Goal: Book appointment/travel/reservation

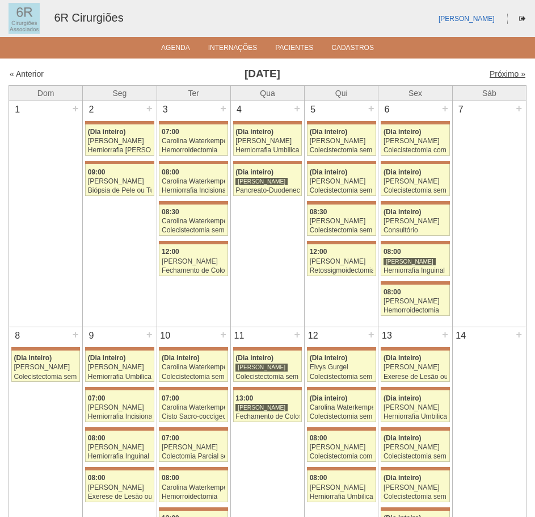
click at [503, 72] on link "Próximo »" at bounding box center [508, 73] width 36 height 9
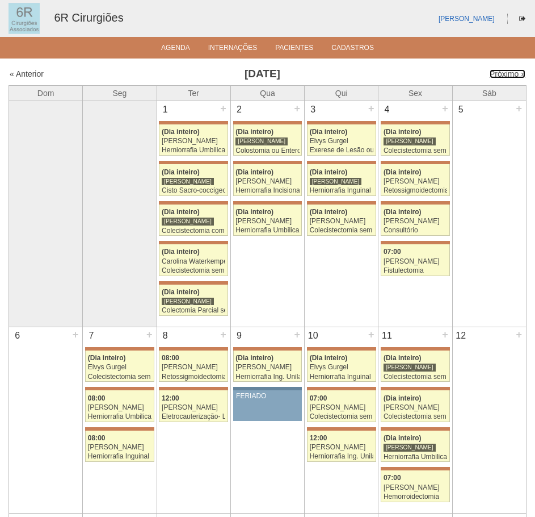
click at [503, 72] on link "Próximo »" at bounding box center [508, 73] width 36 height 9
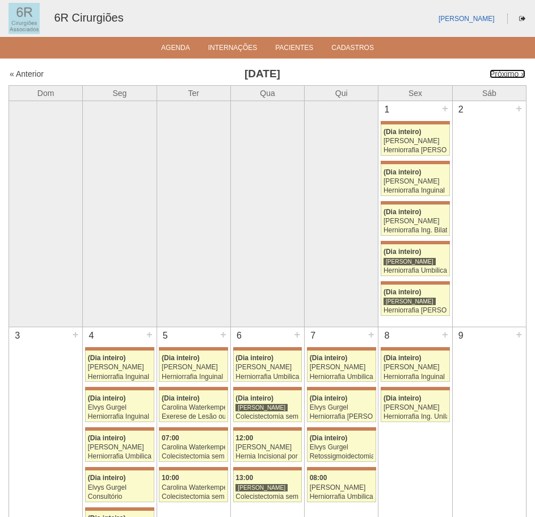
click at [503, 72] on link "Próximo »" at bounding box center [508, 73] width 36 height 9
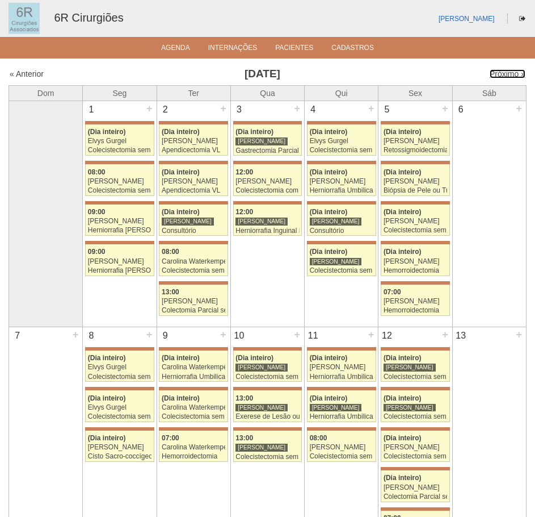
click at [503, 72] on link "Próximo »" at bounding box center [508, 73] width 36 height 9
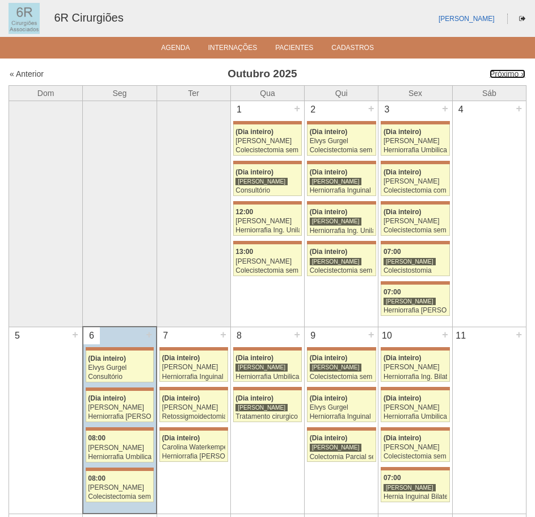
click at [503, 72] on link "Próximo »" at bounding box center [508, 73] width 36 height 9
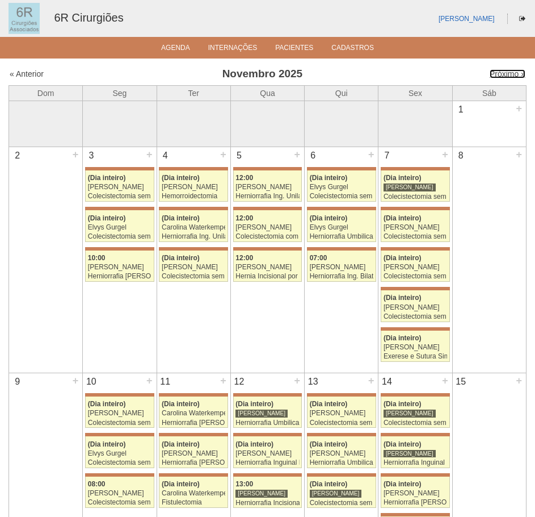
click at [503, 72] on link "Próximo »" at bounding box center [508, 73] width 36 height 9
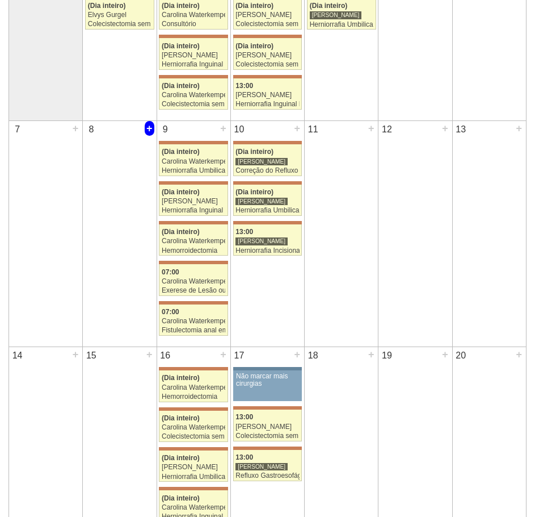
scroll to position [57, 0]
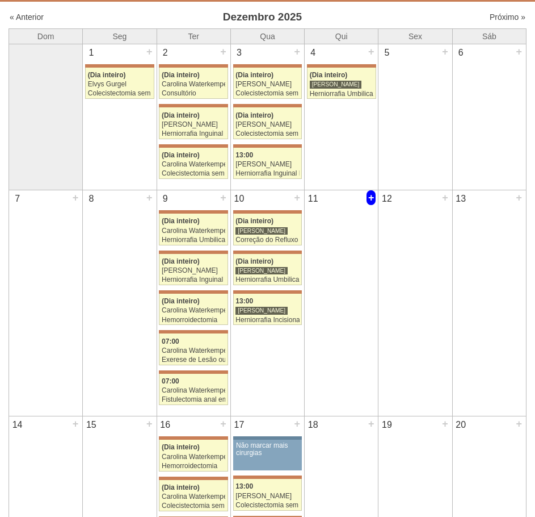
click at [370, 201] on div "+" at bounding box center [372, 197] width 10 height 15
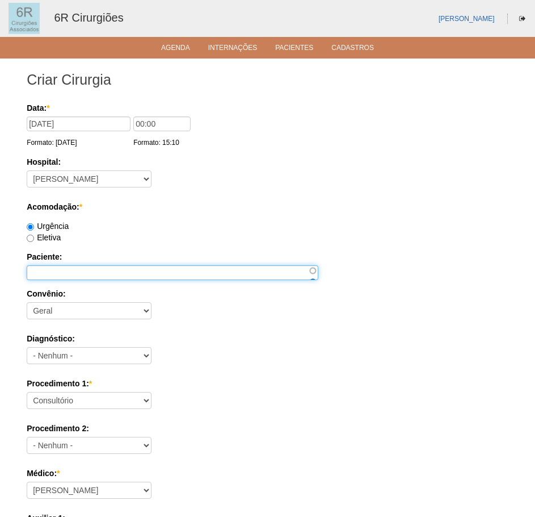
click at [143, 277] on input "Paciente:" at bounding box center [173, 272] width 292 height 15
click at [279, 272] on input "Paciente:" at bounding box center [173, 272] width 292 height 15
click at [248, 276] on input "Paciente:" at bounding box center [173, 272] width 292 height 15
drag, startPoint x: 77, startPoint y: 269, endPoint x: 2, endPoint y: 273, distance: 75.0
click at [2, 273] on div "Criar Cirurgia Data: * 11/12/2025 Formato: 06/10/2025 00:00 Formato: 15:10 Hosp…" at bounding box center [267, 501] width 535 height 886
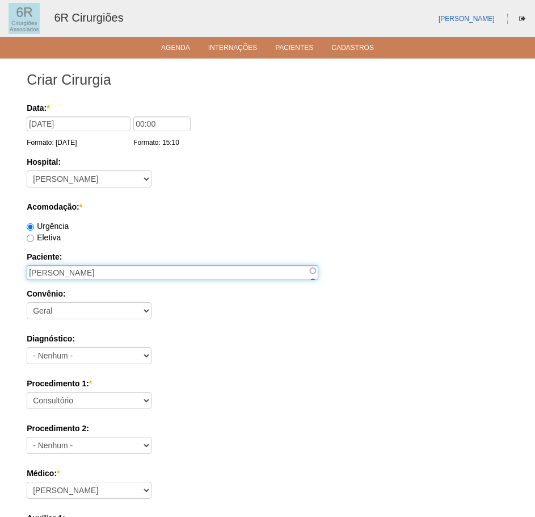
paste input "SOUZA DE CARVALHO"
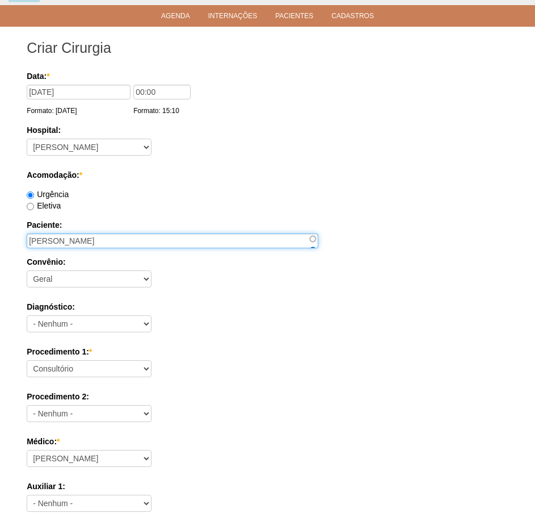
scroll to position [57, 0]
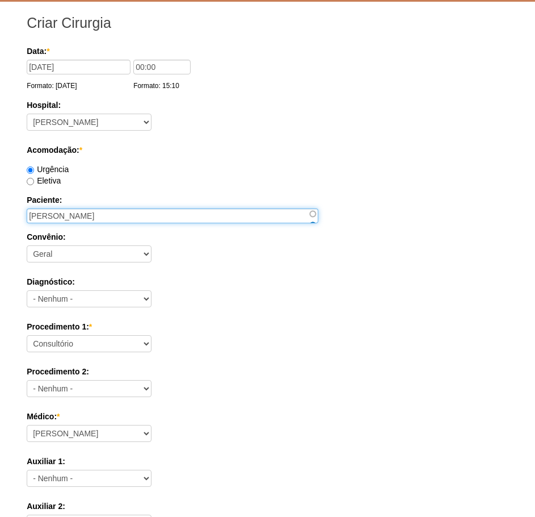
type input "[PERSON_NAME]"
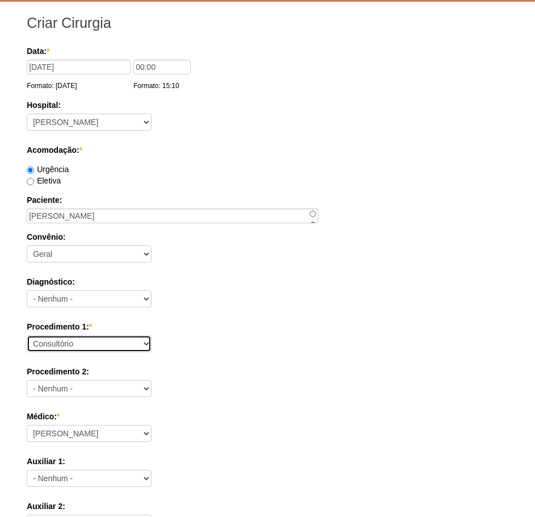
click at [126, 344] on select "Consultório Abscesso Hepático - Drenagem Abscesso perianal Amputação Abdômino P…" at bounding box center [89, 343] width 125 height 17
select select "66619"
click at [27, 335] on select "Consultório Abscesso Hepático - Drenagem Abscesso perianal Amputação Abdômino P…" at bounding box center [89, 343] width 125 height 17
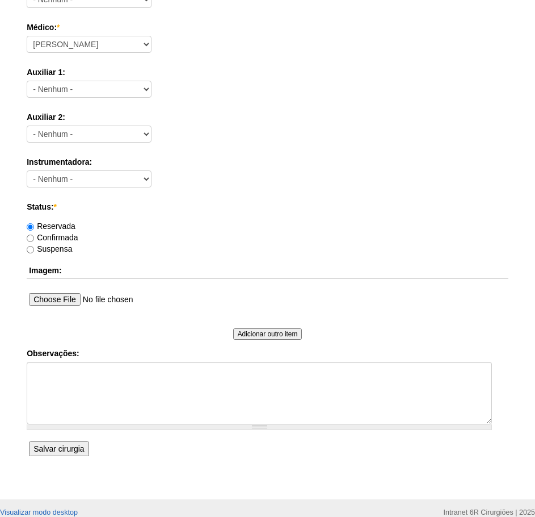
scroll to position [454, 0]
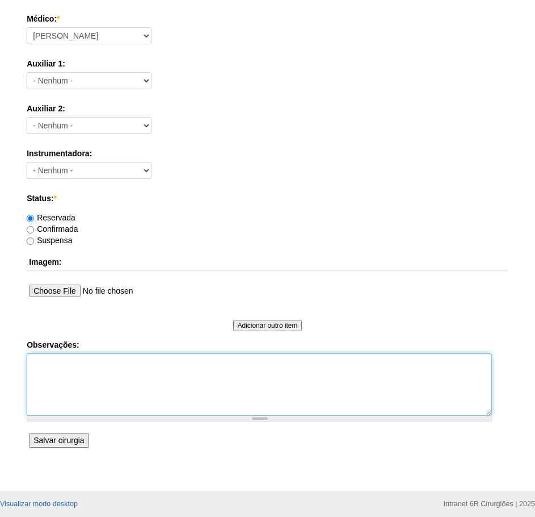
click at [79, 374] on textarea "Observações:" at bounding box center [259, 384] width 465 height 62
paste textarea "11979845220"
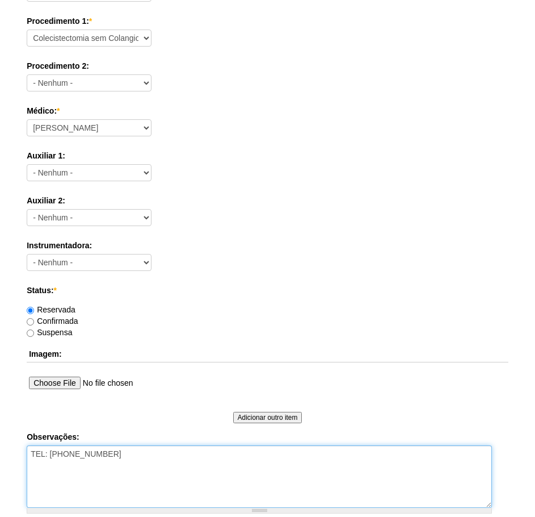
scroll to position [341, 0]
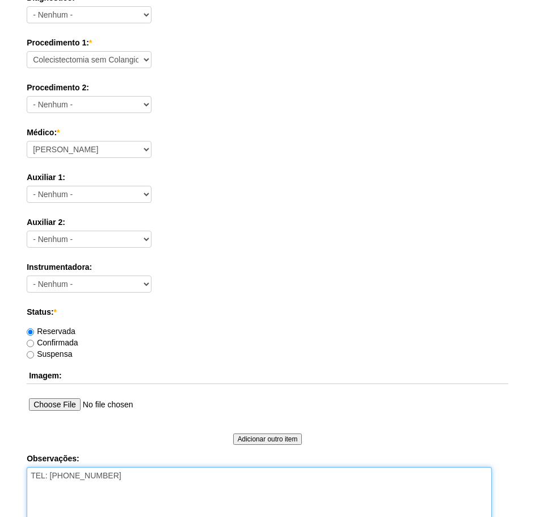
type textarea "TEL: 11979845220"
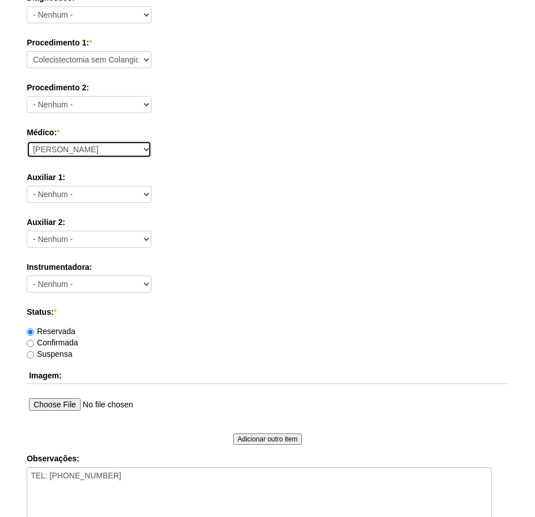
click at [118, 146] on select "Aline Zanon Bariatricas Bruno Bulisani Bruno Oliveira Carolina Waterkemper Elvy…" at bounding box center [89, 149] width 125 height 17
select select "70"
click at [27, 141] on select "Aline Zanon Bariatricas Bruno Bulisani Bruno Oliveira Carolina Waterkemper Elvy…" at bounding box center [89, 149] width 125 height 17
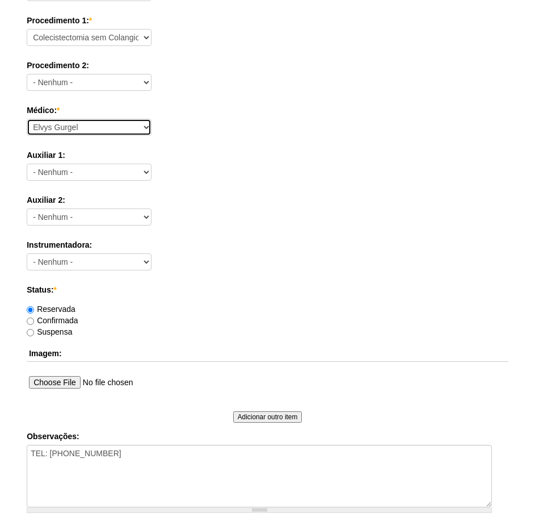
scroll to position [397, 0]
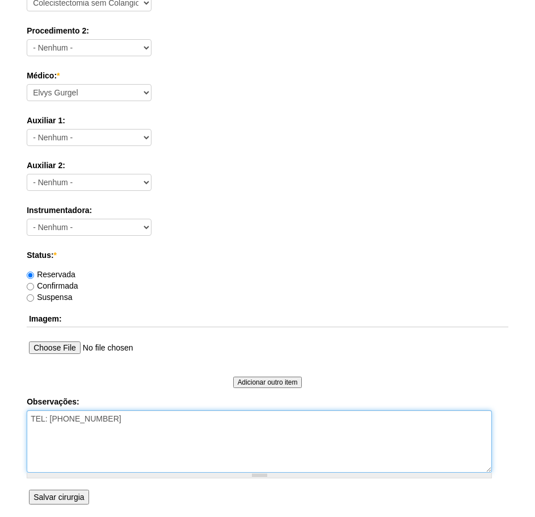
click at [162, 443] on textarea "TEL: 11979845220" at bounding box center [259, 441] width 465 height 62
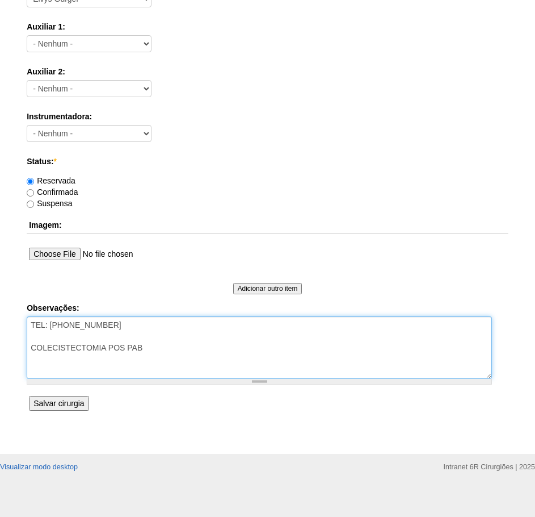
scroll to position [497, 0]
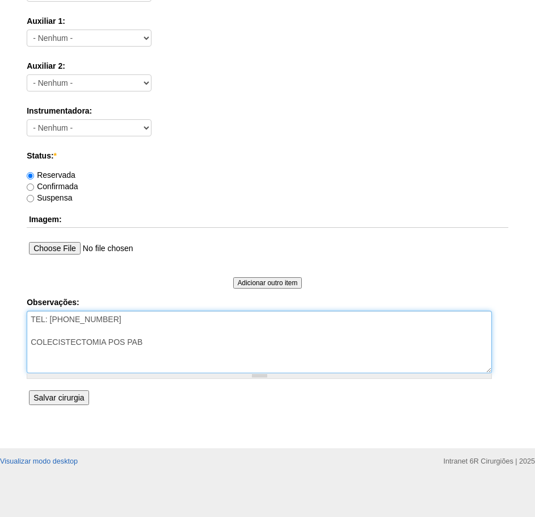
type textarea "TEL: 11979845220 COLECISTECTOMIA POS PAB"
click at [70, 399] on input "Salvar cirurgia" at bounding box center [59, 397] width 60 height 15
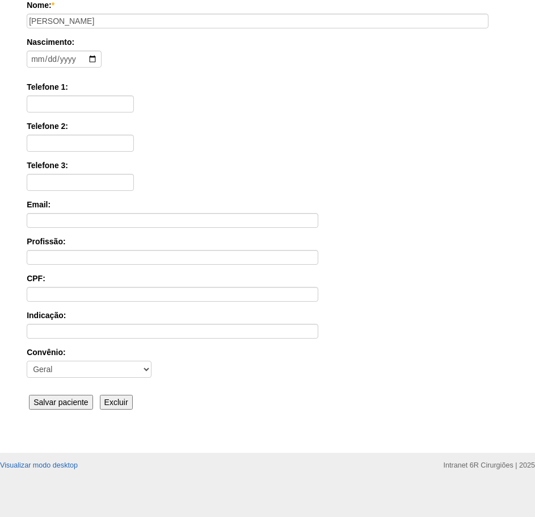
scroll to position [177, 0]
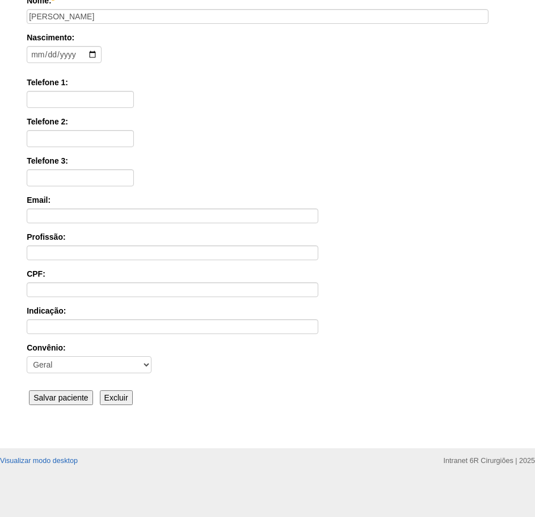
click at [78, 403] on input "Salvar paciente" at bounding box center [61, 397] width 64 height 15
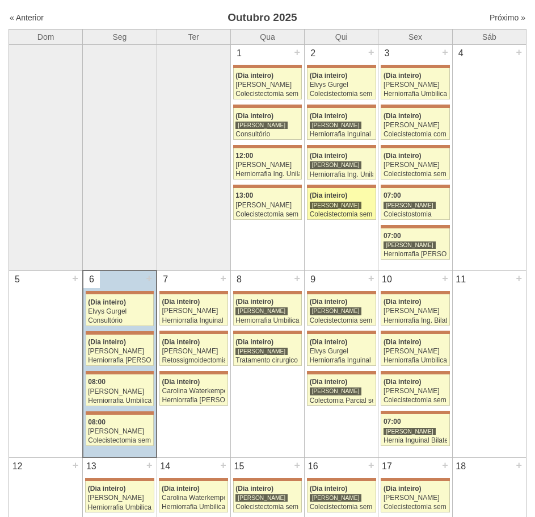
scroll to position [170, 0]
